Goal: Information Seeking & Learning: Learn about a topic

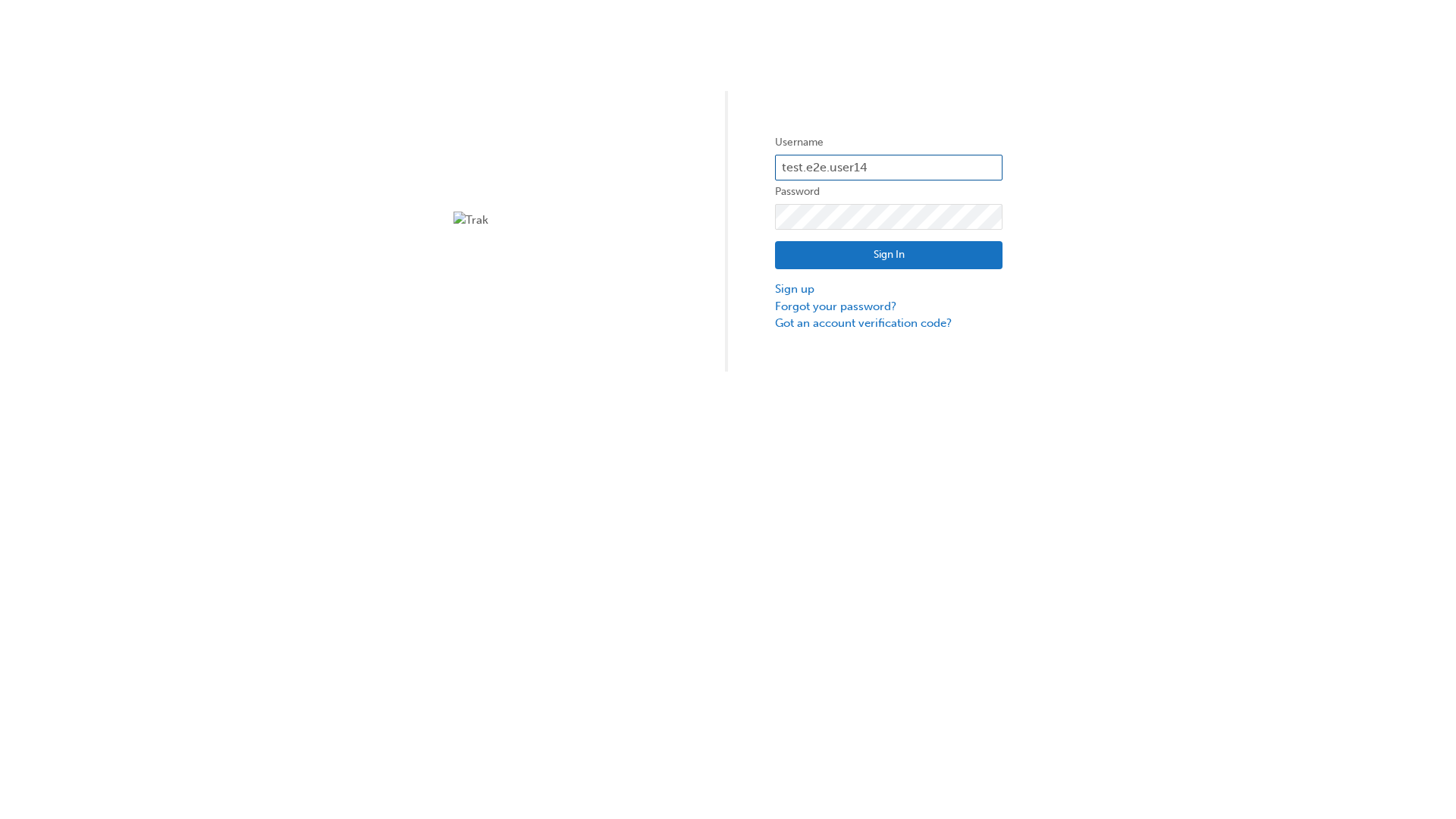
type input "test.e2e.user14"
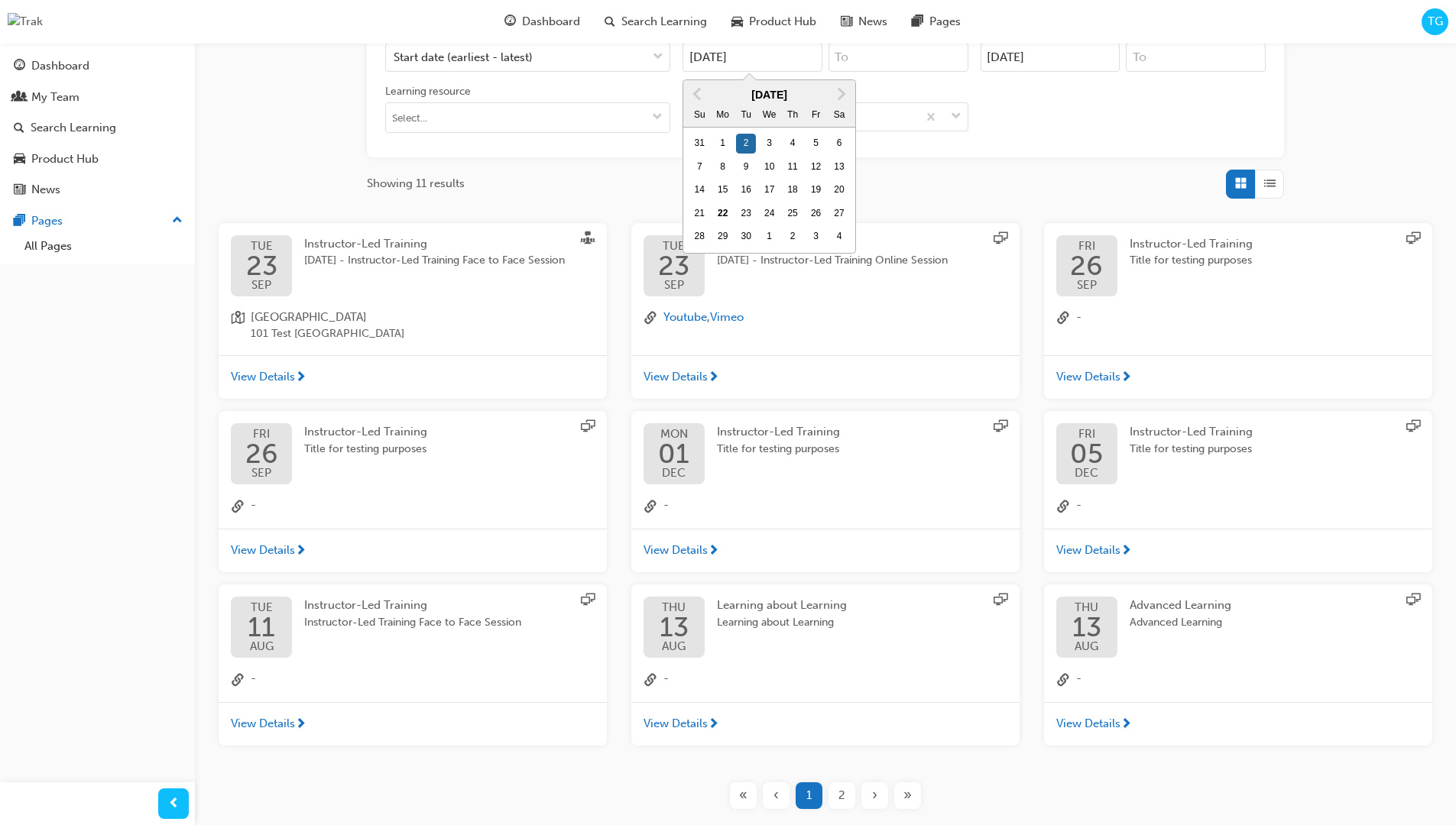
type input "[DATE]"
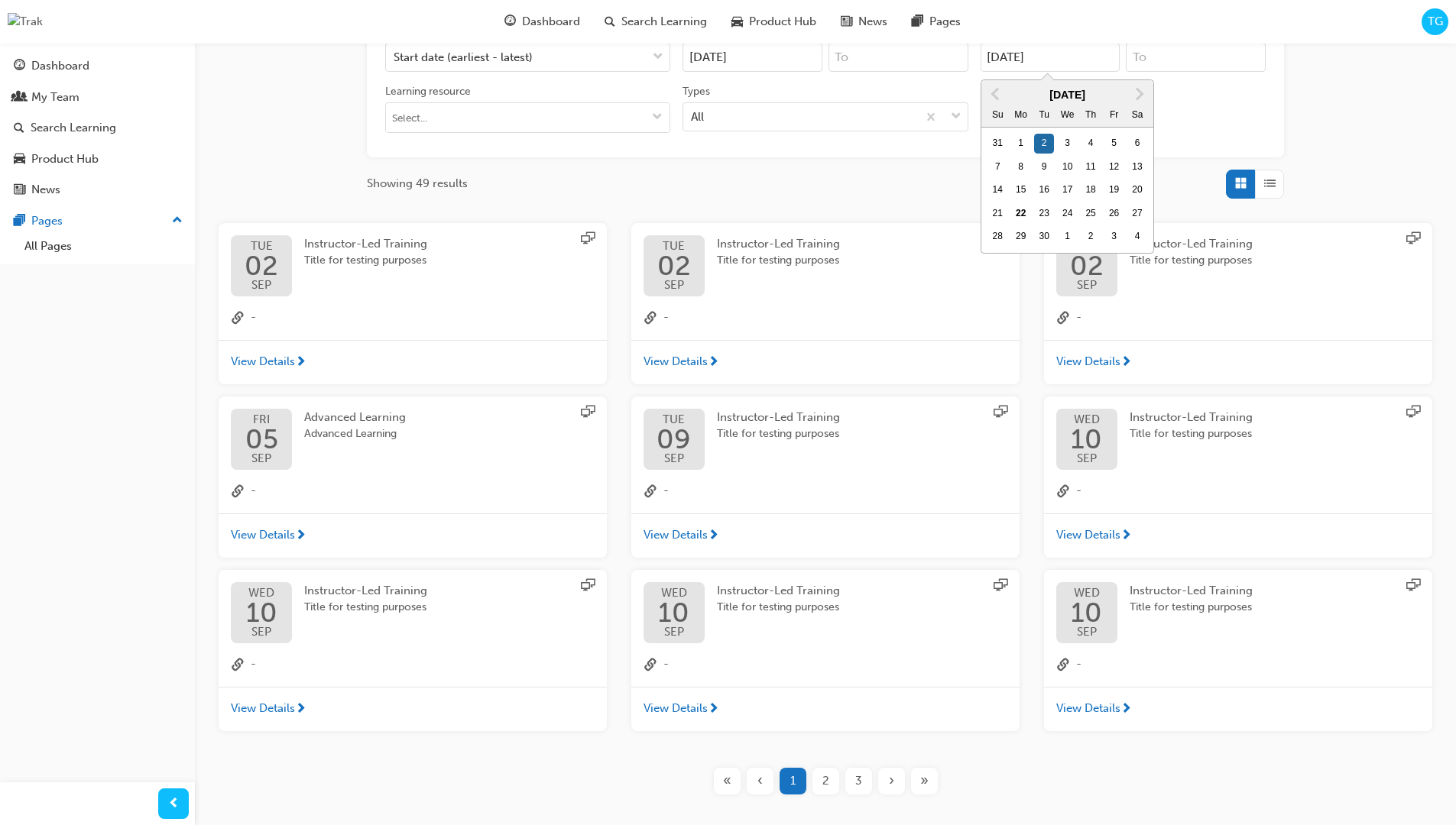
type input "[DATE]"
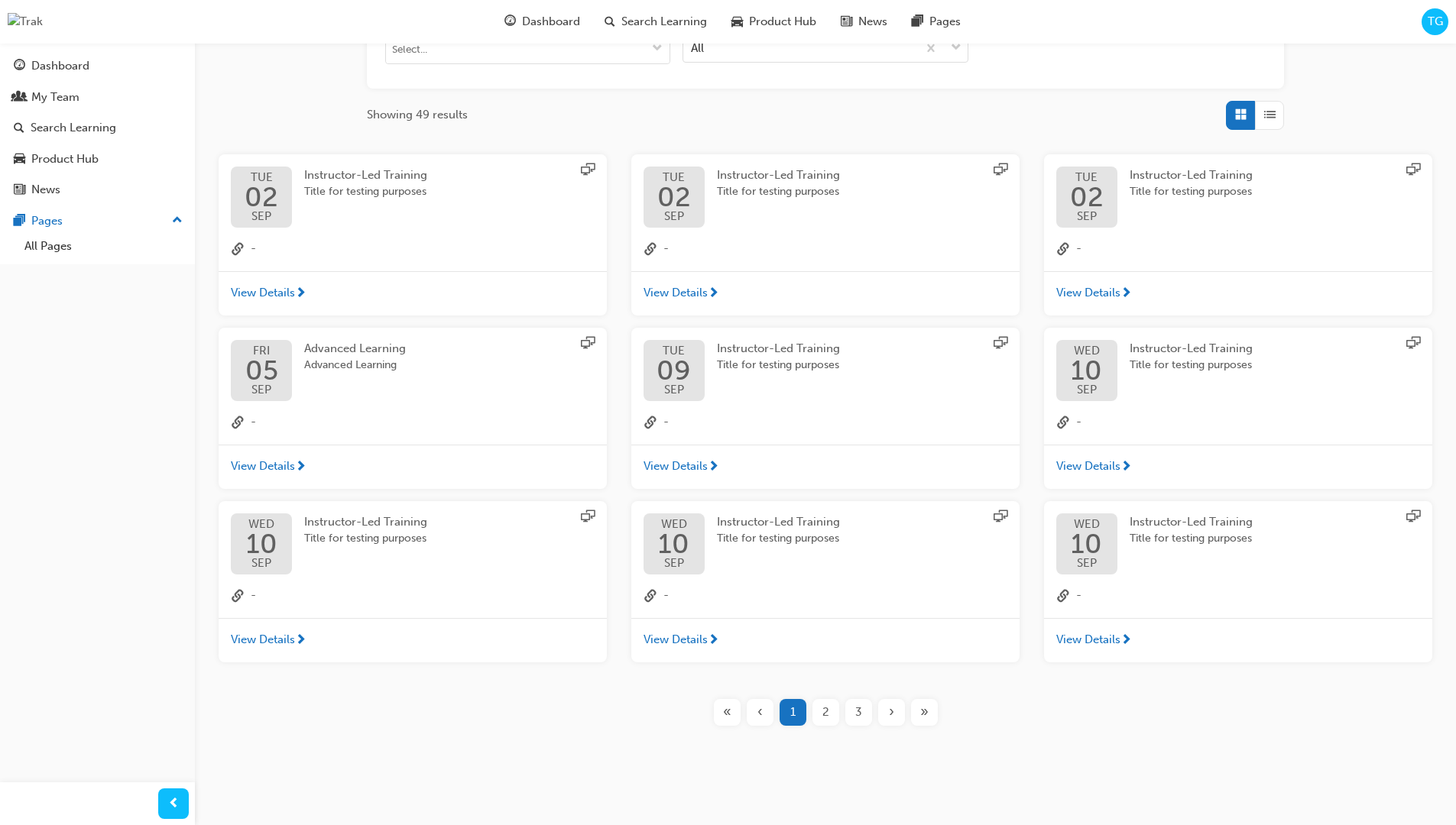
click at [693, 47] on input "Types All" at bounding box center [692, 46] width 2 height 13
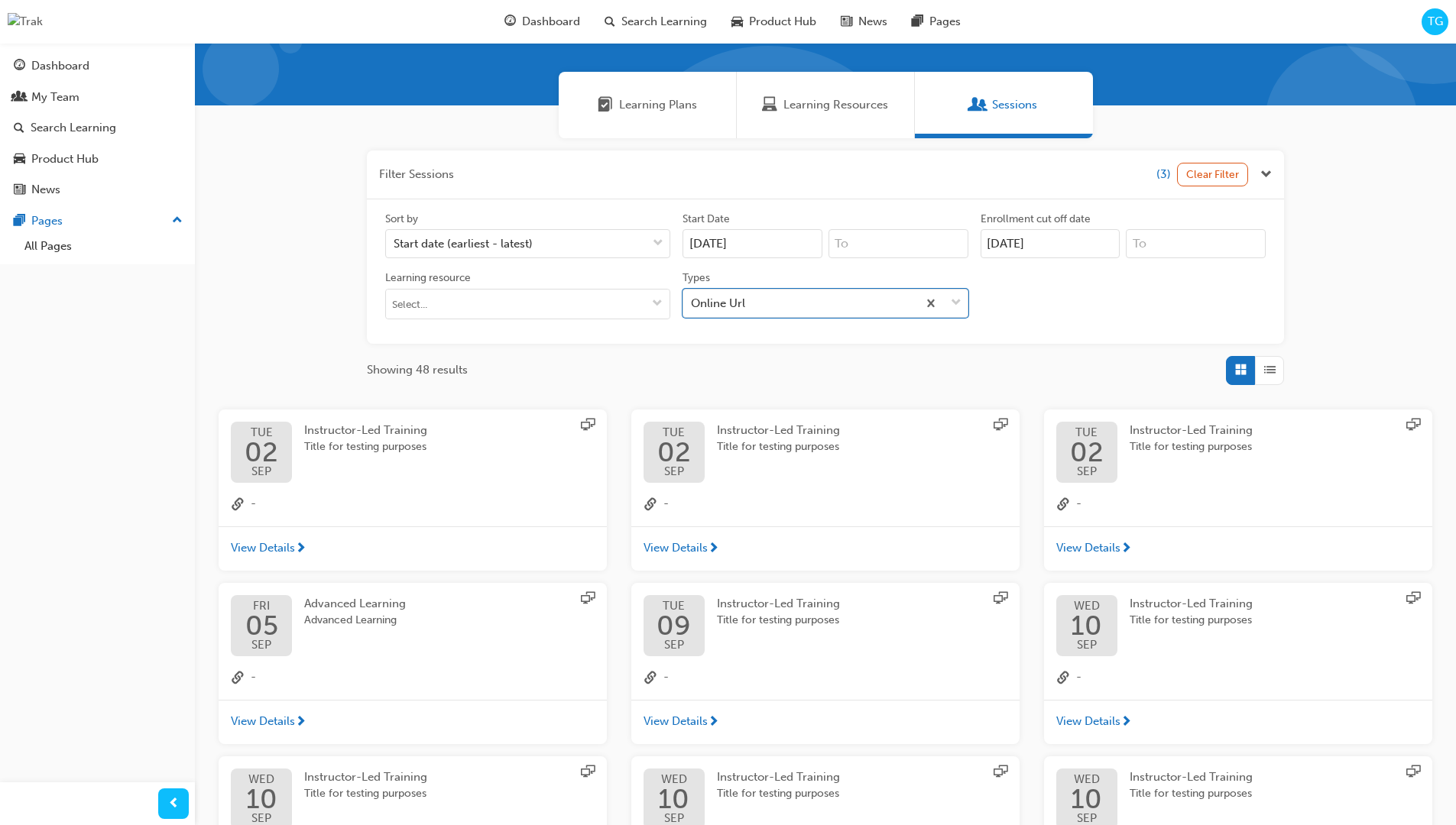
scroll to position [344, 0]
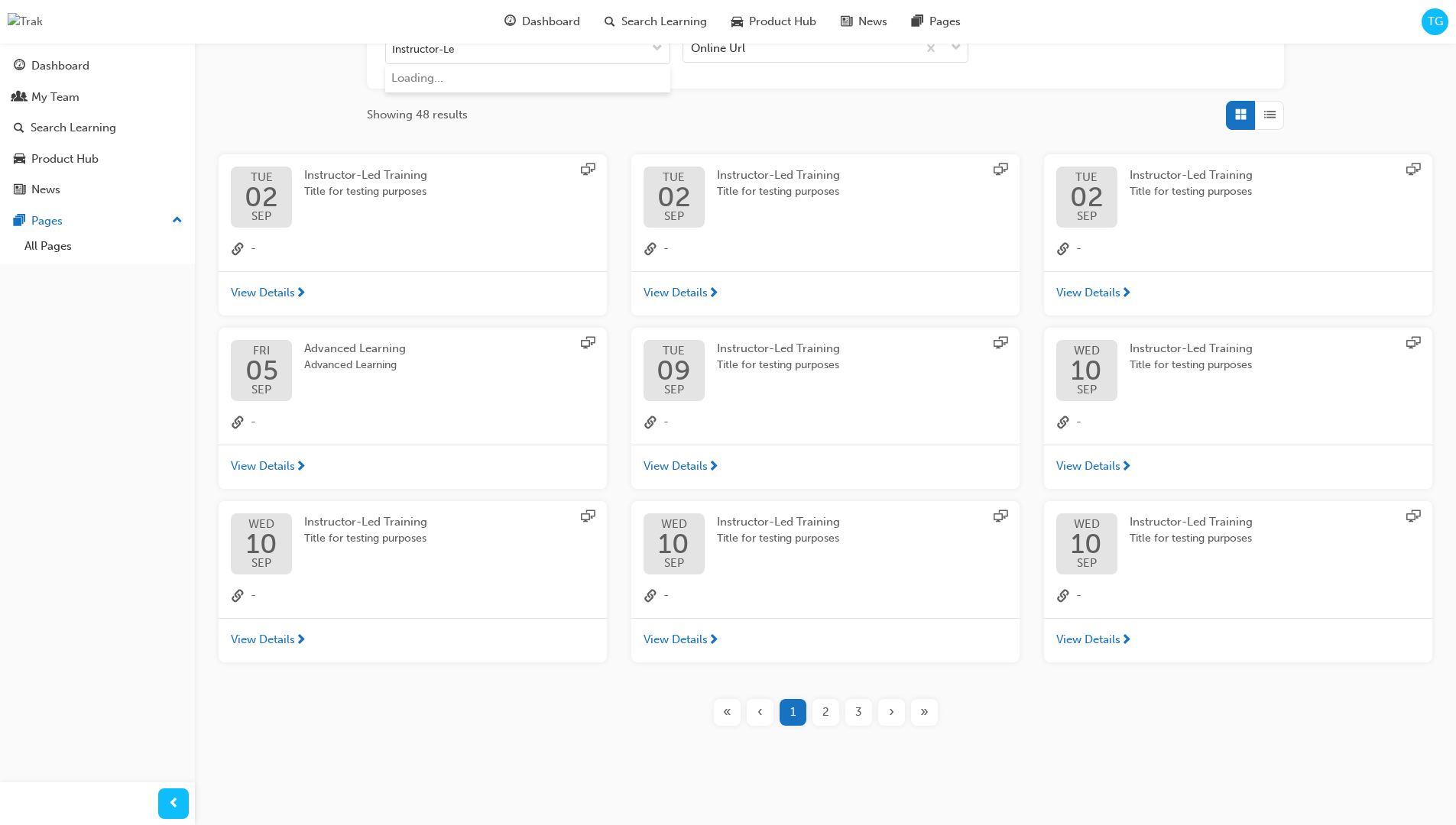
type input "Instructor-Led"
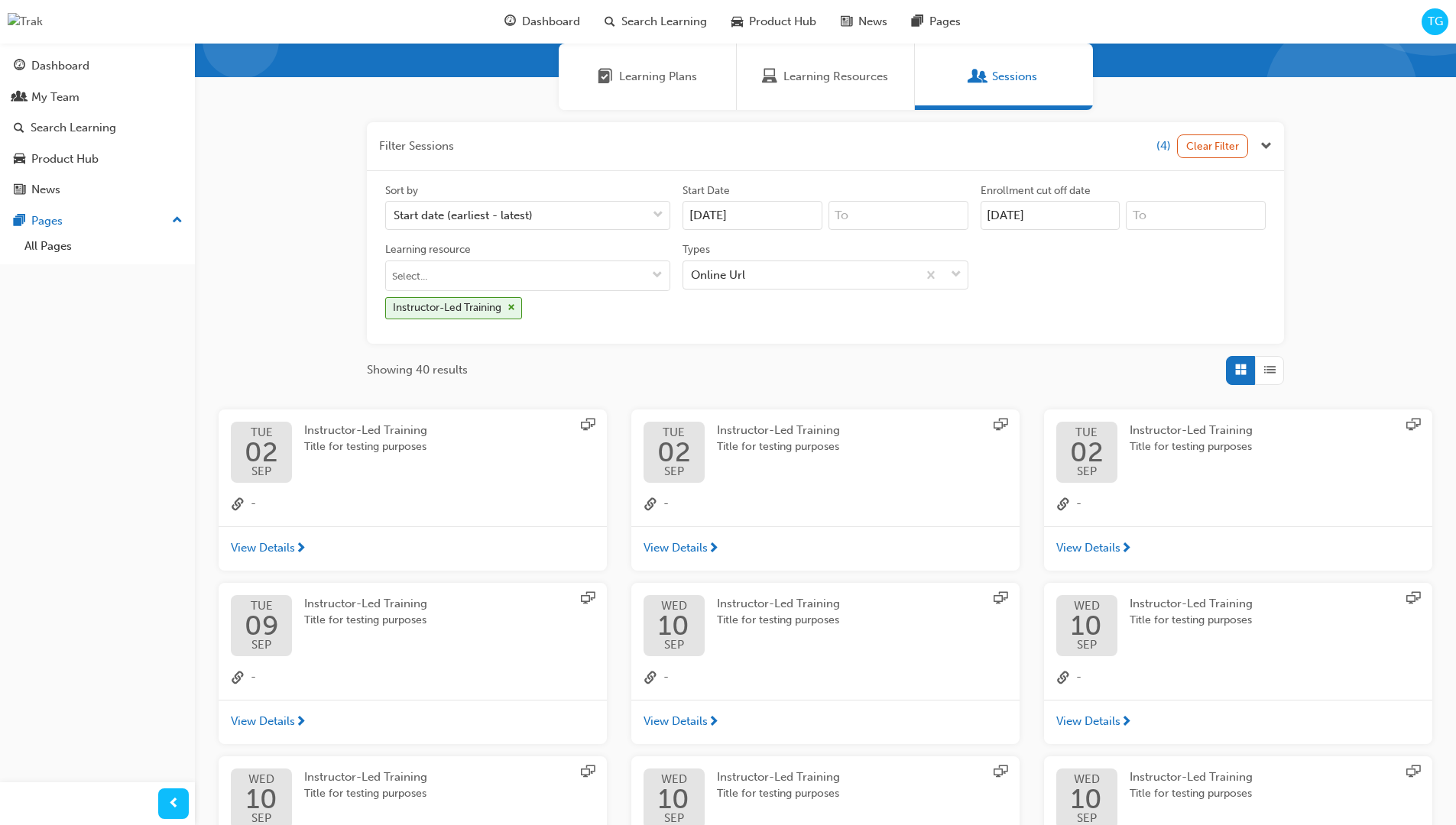
scroll to position [344, 0]
